Goal: Entertainment & Leisure: Consume media (video, audio)

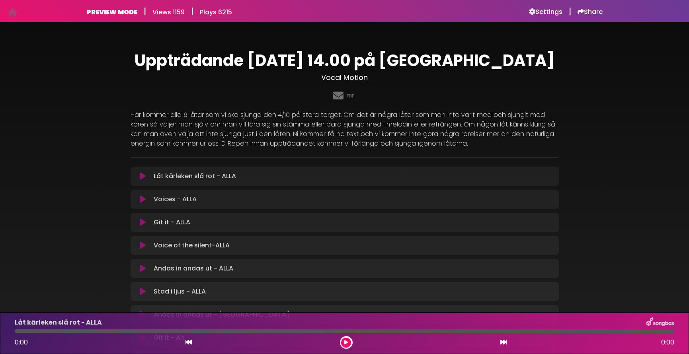
scroll to position [28, 0]
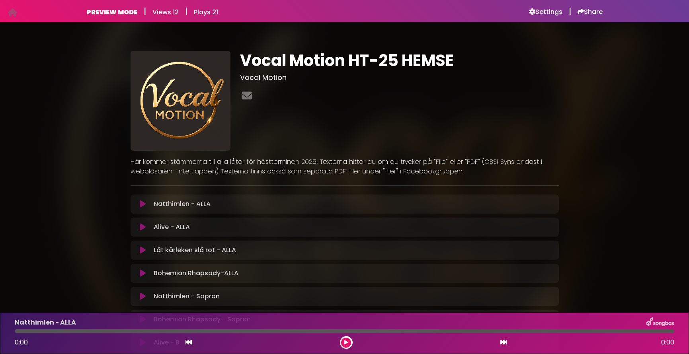
click at [143, 252] on icon at bounding box center [143, 251] width 6 height 8
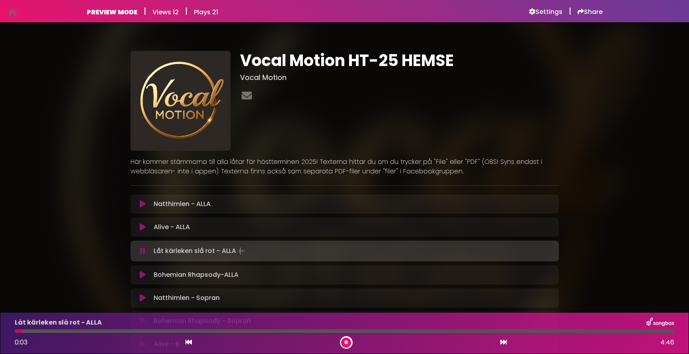
click at [347, 347] on button at bounding box center [346, 343] width 10 height 10
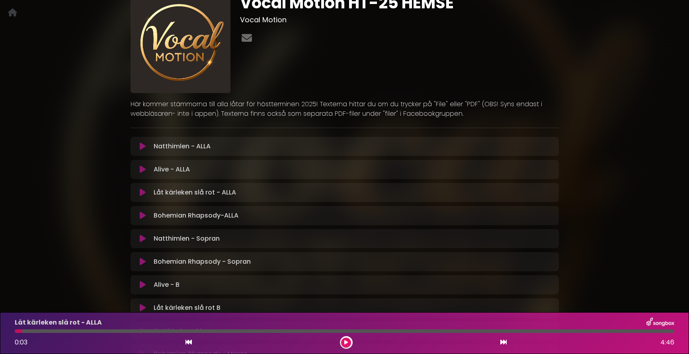
scroll to position [61, 0]
